Goal: Task Accomplishment & Management: Manage account settings

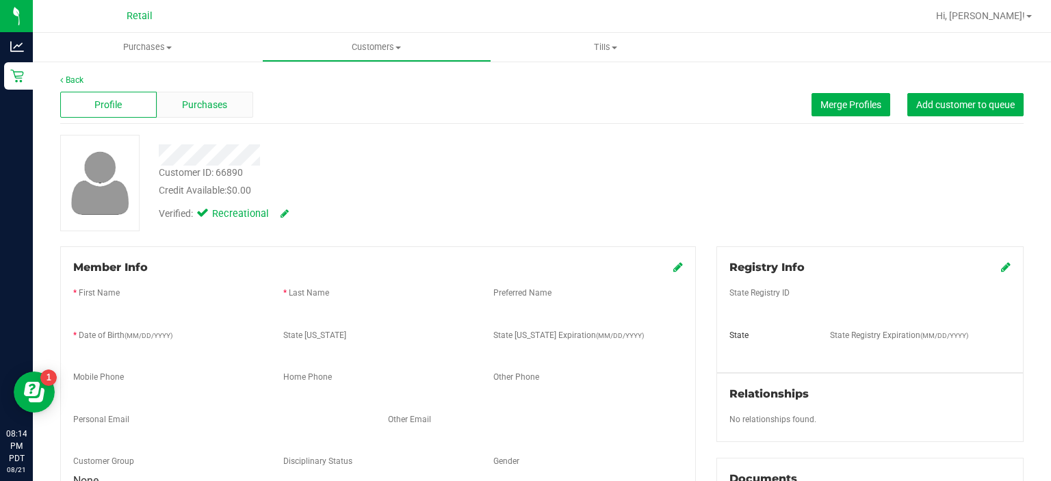
click at [205, 99] on span "Purchases" at bounding box center [204, 105] width 45 height 14
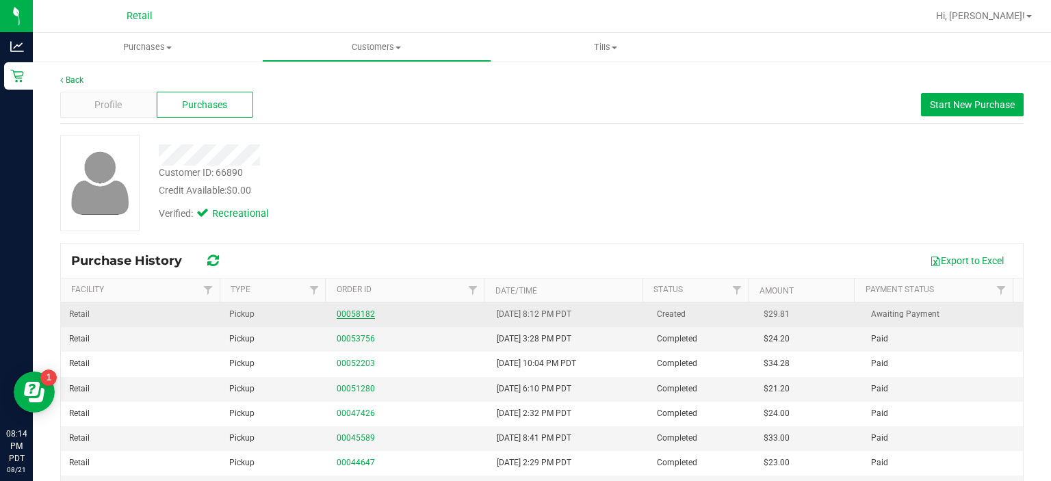
click at [337, 309] on link "00058182" at bounding box center [356, 314] width 38 height 10
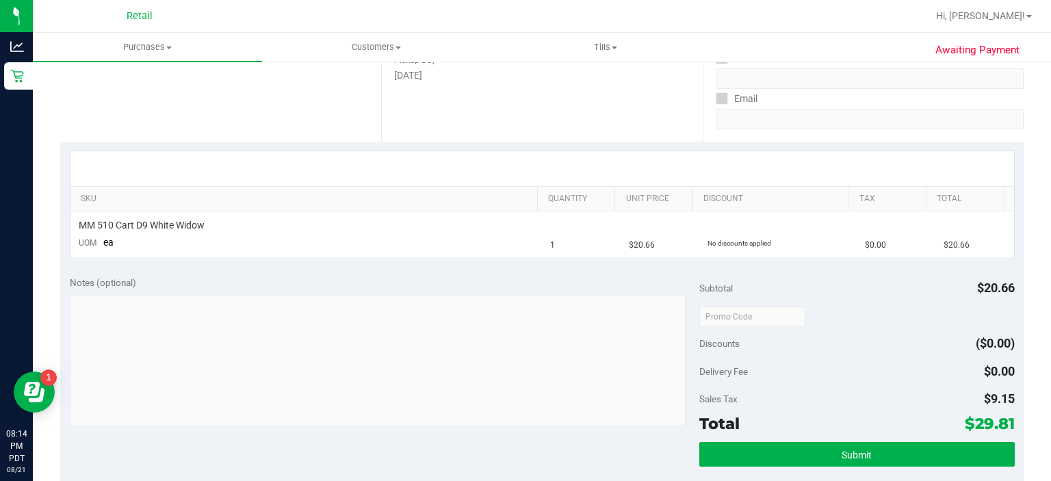
scroll to position [235, 0]
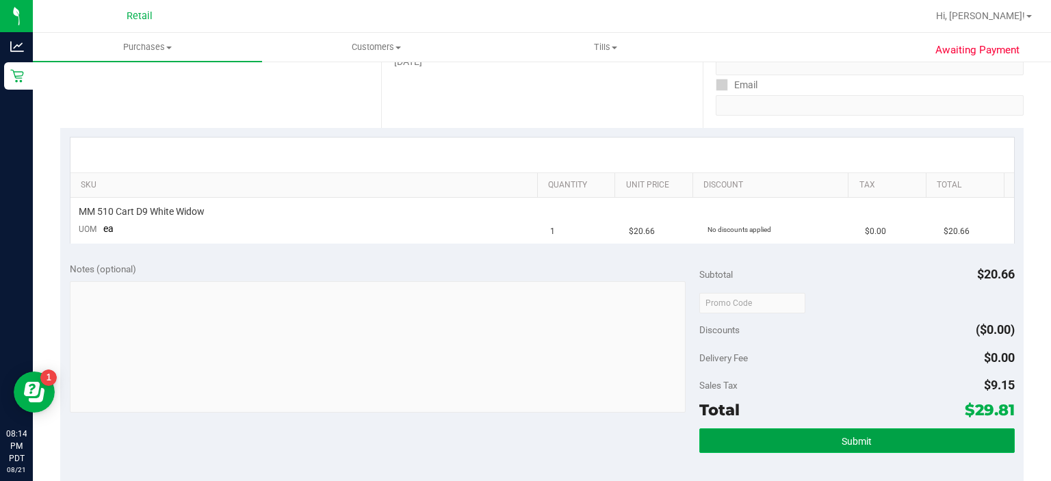
click at [925, 430] on button "Submit" at bounding box center [856, 440] width 315 height 25
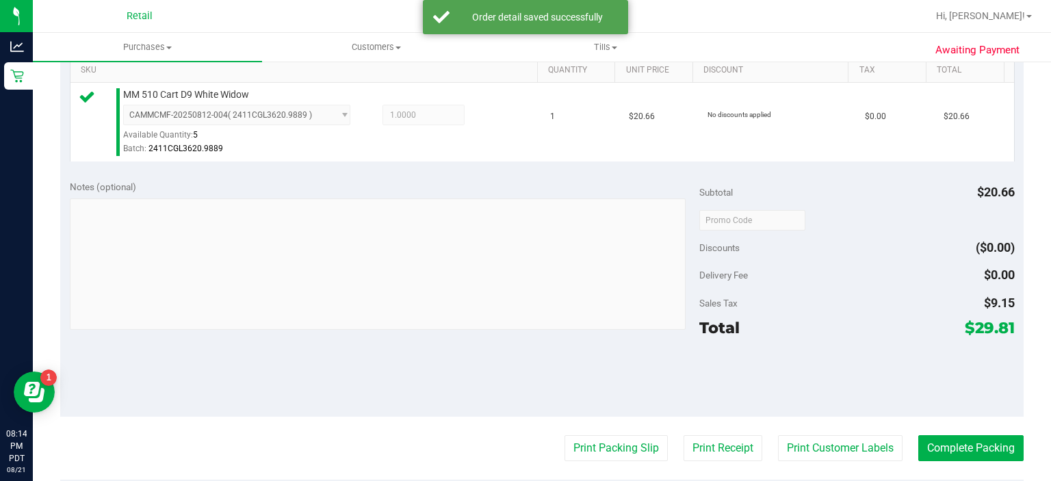
scroll to position [350, 0]
click at [613, 435] on button "Print Packing Slip" at bounding box center [615, 448] width 103 height 26
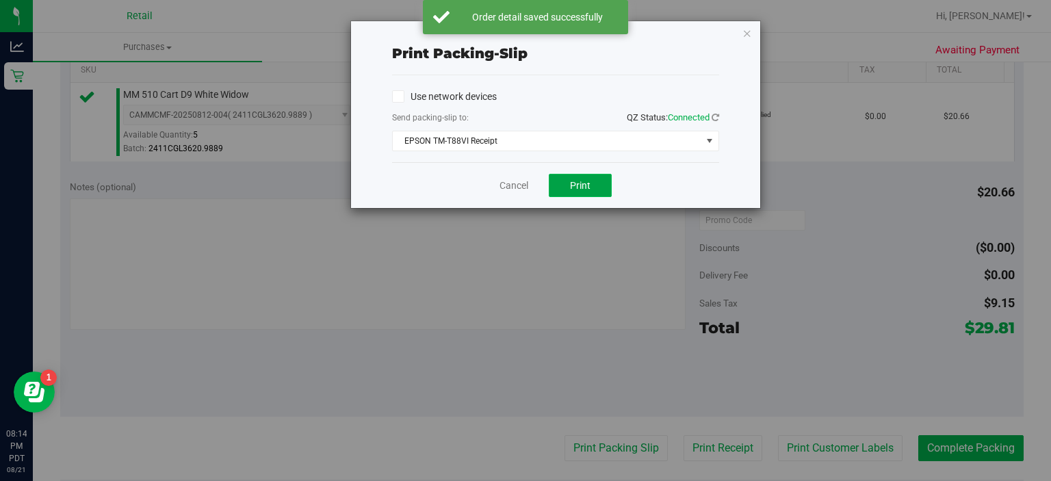
click at [591, 179] on button "Print" at bounding box center [580, 185] width 63 height 23
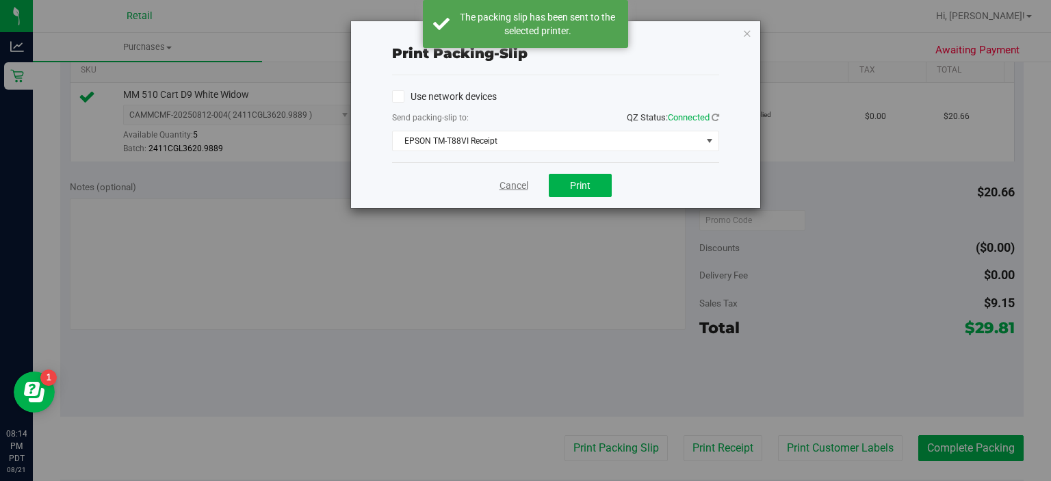
click at [512, 183] on link "Cancel" at bounding box center [513, 186] width 29 height 14
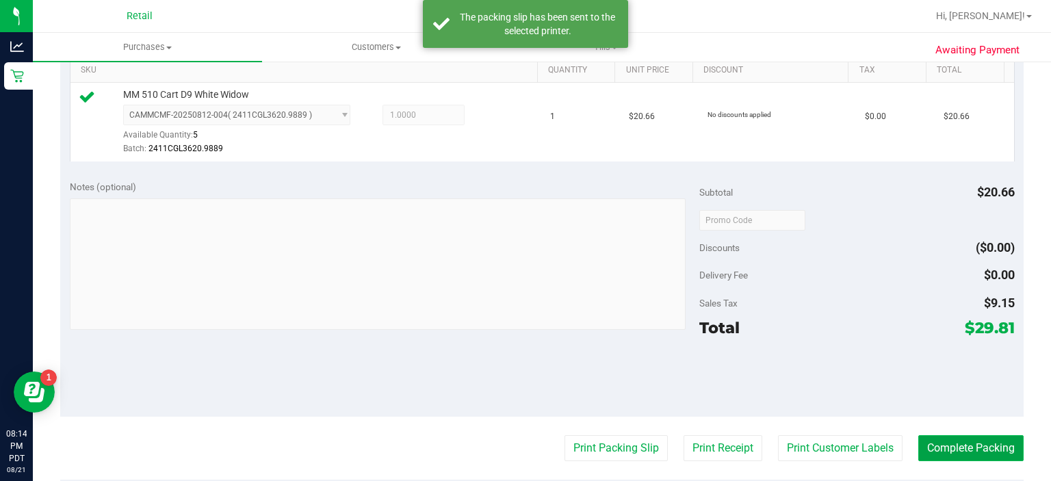
click at [972, 451] on button "Complete Packing" at bounding box center [970, 448] width 105 height 26
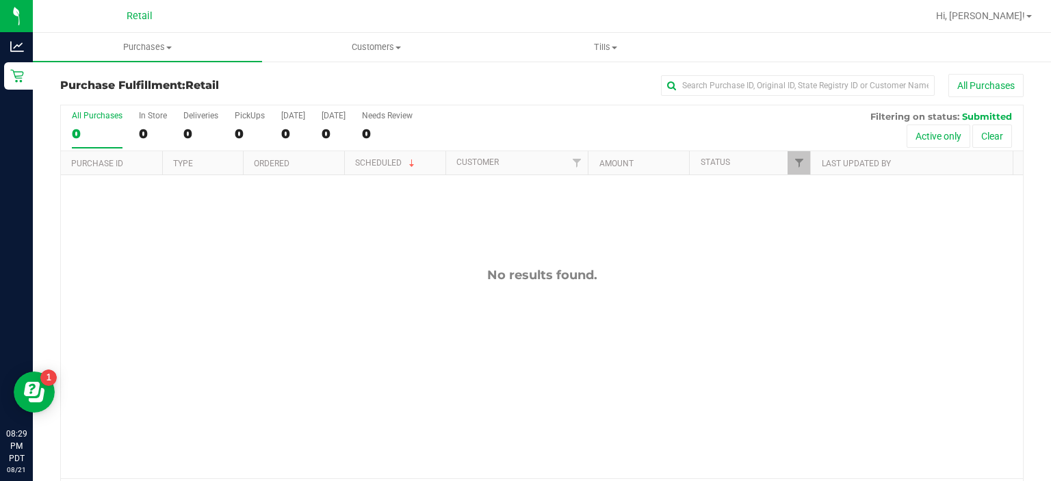
click at [96, 127] on div "0" at bounding box center [97, 134] width 51 height 16
click at [0, 0] on input "All Purchases 0" at bounding box center [0, 0] width 0 height 0
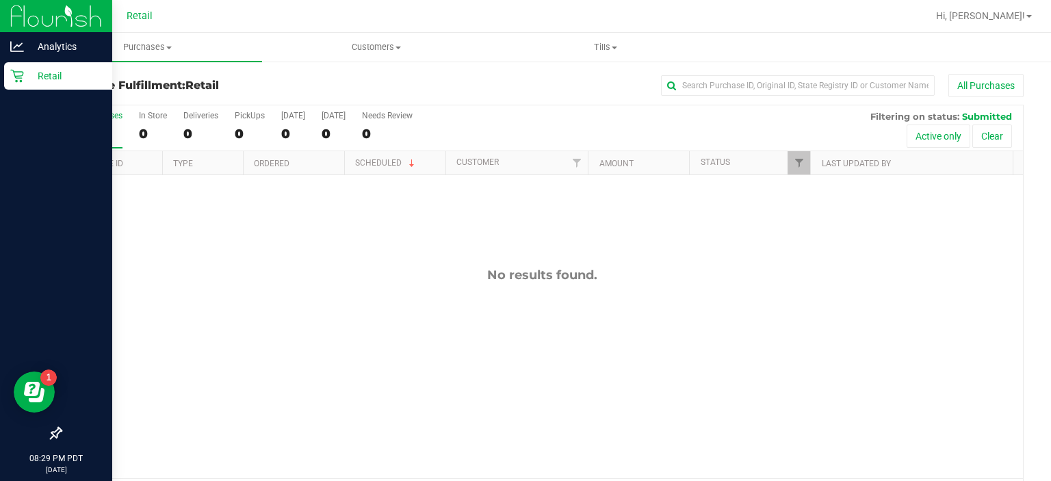
click at [27, 74] on p "Retail" at bounding box center [65, 76] width 82 height 16
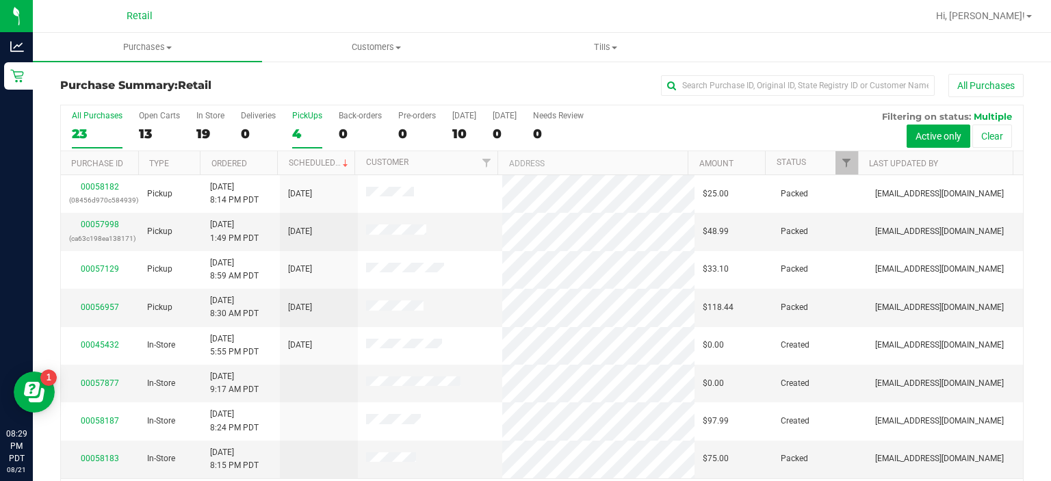
click at [314, 127] on div "4" at bounding box center [307, 134] width 30 height 16
click at [0, 0] on input "PickUps 4" at bounding box center [0, 0] width 0 height 0
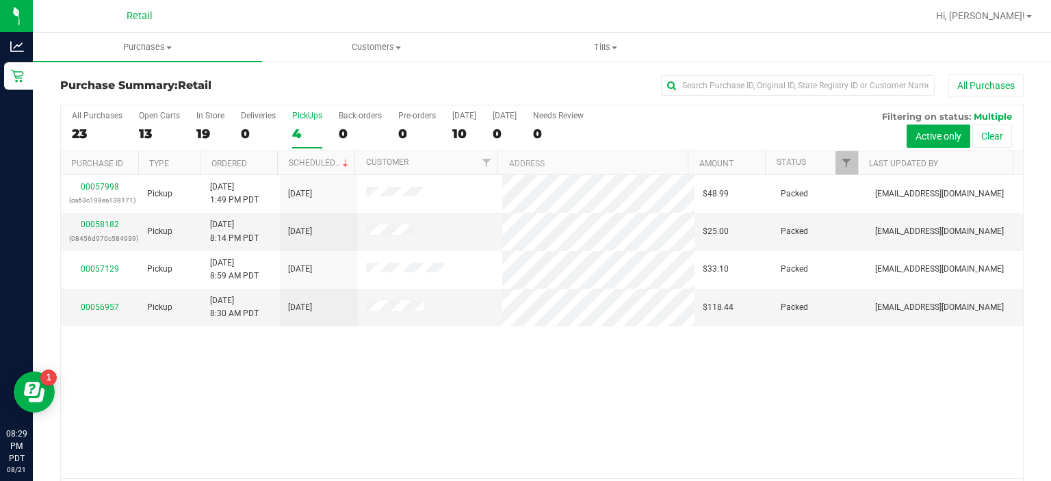
scroll to position [42, 0]
